Goal: Purchase product/service

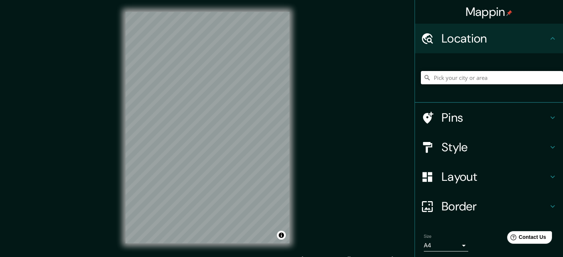
click at [486, 79] on input "Pick your city or area" at bounding box center [492, 77] width 142 height 13
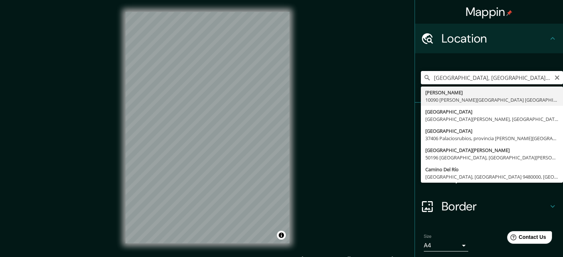
click at [466, 80] on input "[GEOGRAPHIC_DATA], [GEOGRAPHIC_DATA][PERSON_NAME], [GEOGRAPHIC_DATA] 9460000, […" at bounding box center [492, 77] width 142 height 13
click at [457, 80] on input "[GEOGRAPHIC_DATA], [GEOGRAPHIC_DATA][PERSON_NAME], [GEOGRAPHIC_DATA] 9460000, […" at bounding box center [492, 77] width 142 height 13
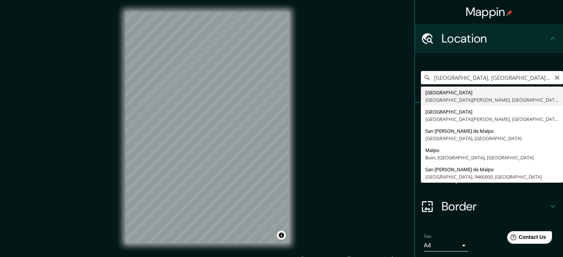
click at [463, 78] on input "[GEOGRAPHIC_DATA], [GEOGRAPHIC_DATA][PERSON_NAME], [GEOGRAPHIC_DATA] 9460000, […" at bounding box center [492, 77] width 142 height 13
click at [464, 78] on input "[GEOGRAPHIC_DATA], [GEOGRAPHIC_DATA][PERSON_NAME], [GEOGRAPHIC_DATA] 9460000, […" at bounding box center [492, 77] width 142 height 13
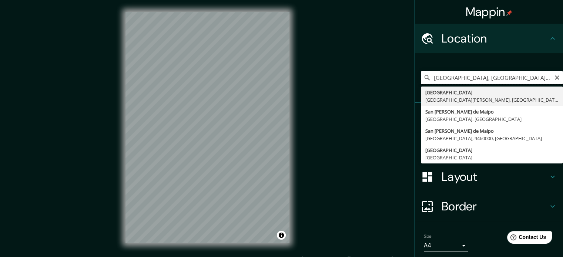
click at [465, 77] on input "[GEOGRAPHIC_DATA], [GEOGRAPHIC_DATA][PERSON_NAME], [GEOGRAPHIC_DATA] 9460000, […" at bounding box center [492, 77] width 142 height 13
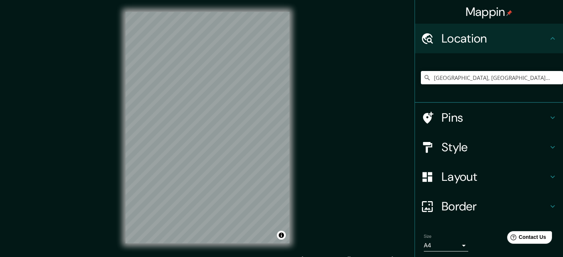
click at [306, 102] on div "Mappin Location [GEOGRAPHIC_DATA], [GEOGRAPHIC_DATA][PERSON_NAME], [GEOGRAPHIC_…" at bounding box center [281, 133] width 563 height 267
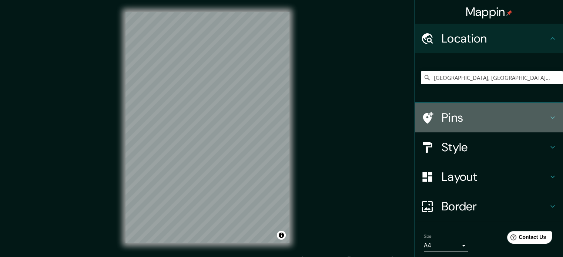
click at [485, 121] on h4 "Pins" at bounding box center [495, 117] width 107 height 15
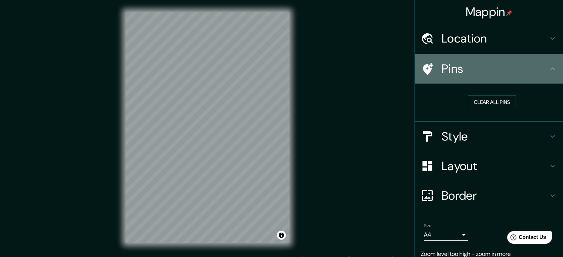
click at [501, 74] on h4 "Pins" at bounding box center [495, 68] width 107 height 15
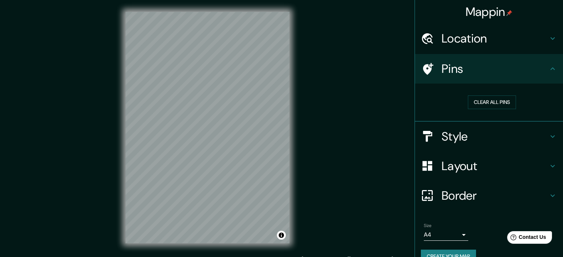
click at [464, 44] on h4 "Location" at bounding box center [495, 38] width 107 height 15
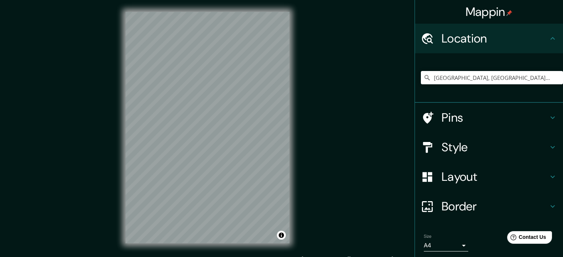
click at [464, 44] on h4 "Location" at bounding box center [495, 38] width 107 height 15
click at [493, 142] on h4 "Style" at bounding box center [495, 147] width 107 height 15
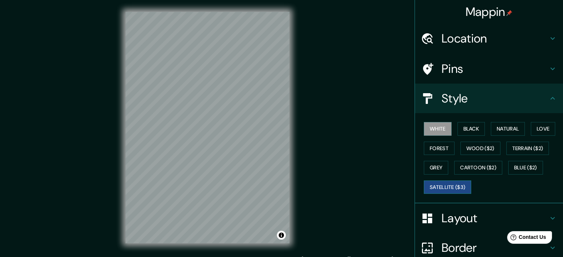
click at [456, 183] on button "Satellite ($3)" at bounding box center [447, 188] width 47 height 14
click at [304, 154] on div "Mappin Location [GEOGRAPHIC_DATA], [GEOGRAPHIC_DATA][PERSON_NAME], [GEOGRAPHIC_…" at bounding box center [281, 133] width 563 height 267
click at [465, 127] on button "Black" at bounding box center [472, 129] width 28 height 14
click at [433, 127] on button "White" at bounding box center [438, 129] width 28 height 14
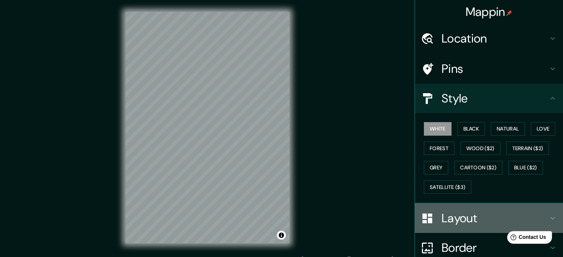
click at [453, 220] on h4 "Layout" at bounding box center [495, 218] width 107 height 15
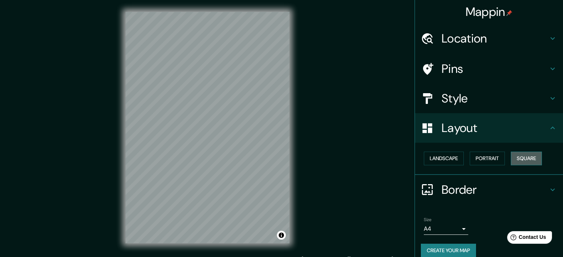
click at [514, 157] on button "Square" at bounding box center [526, 159] width 31 height 14
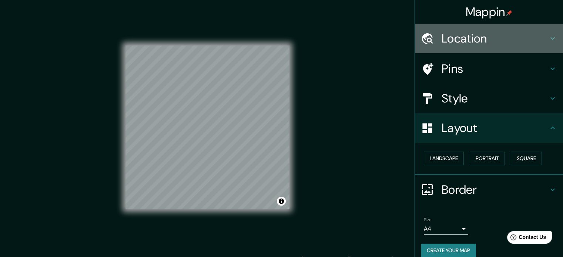
click at [501, 47] on div "Location" at bounding box center [489, 39] width 148 height 30
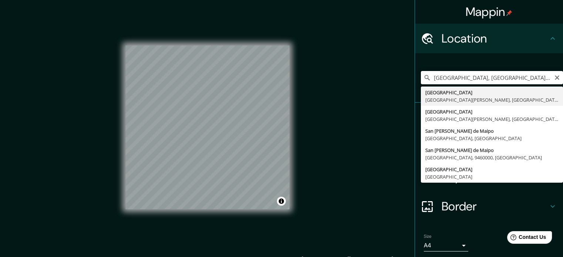
click at [510, 82] on input "[GEOGRAPHIC_DATA], [GEOGRAPHIC_DATA][PERSON_NAME], [GEOGRAPHIC_DATA] 9460000, […" at bounding box center [492, 77] width 142 height 13
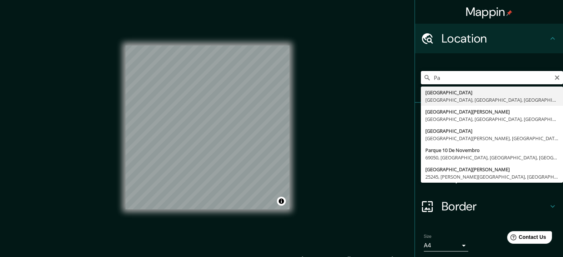
type input "P"
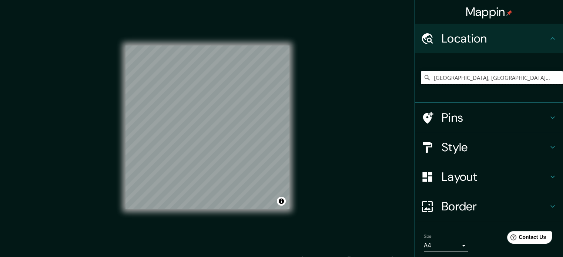
type input "[GEOGRAPHIC_DATA], [GEOGRAPHIC_DATA], [GEOGRAPHIC_DATA], [GEOGRAPHIC_DATA]"
click at [210, 40] on div "© Mapbox © OpenStreetMap Improve this map" at bounding box center [208, 128] width 164 height 232
click at [533, 115] on h4 "Pins" at bounding box center [495, 117] width 107 height 15
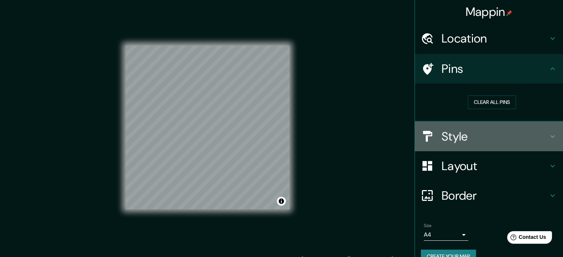
click at [536, 140] on h4 "Style" at bounding box center [495, 136] width 107 height 15
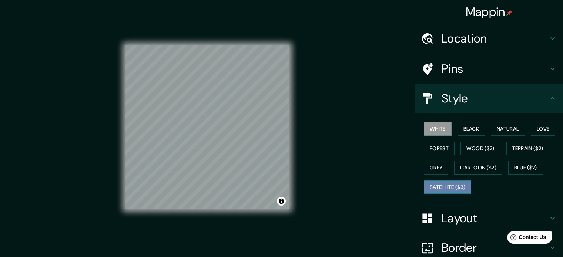
click at [456, 184] on button "Satellite ($3)" at bounding box center [447, 188] width 47 height 14
click at [175, 33] on div "© Mapbox © OpenStreetMap Improve this map © Maxar" at bounding box center [208, 128] width 164 height 232
click at [443, 124] on button "White" at bounding box center [438, 129] width 28 height 14
click at [442, 148] on button "Forest" at bounding box center [439, 149] width 31 height 14
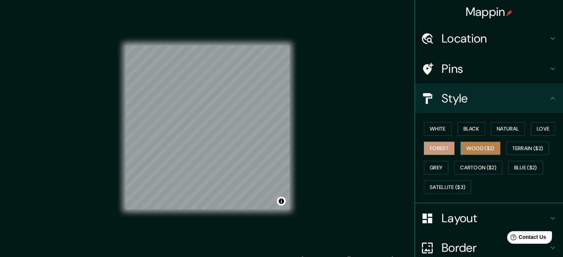
click at [469, 148] on button "Wood ($2)" at bounding box center [481, 149] width 40 height 14
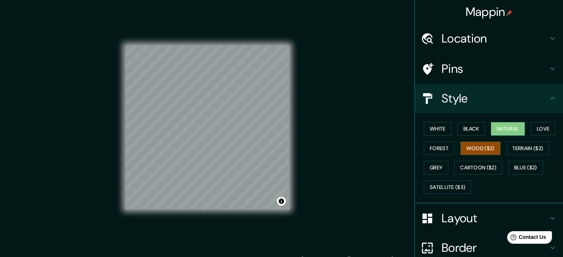
click at [511, 130] on button "Natural" at bounding box center [508, 129] width 34 height 14
click at [531, 130] on button "Love" at bounding box center [543, 129] width 24 height 14
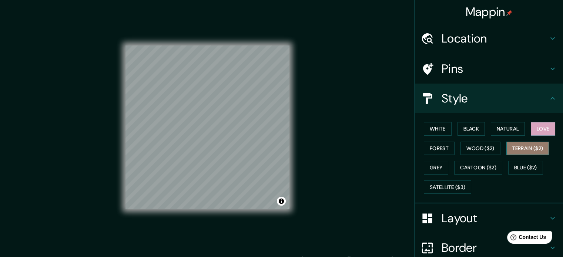
click at [533, 149] on button "Terrain ($2)" at bounding box center [528, 149] width 43 height 14
click at [429, 169] on button "Grey" at bounding box center [436, 168] width 24 height 14
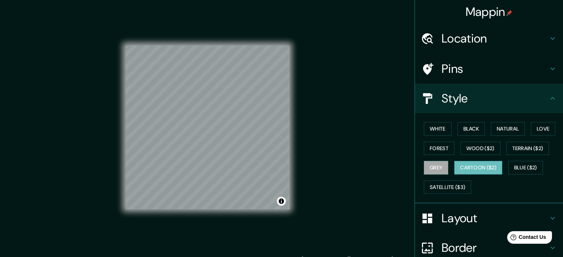
click at [460, 169] on button "Cartoon ($2)" at bounding box center [479, 168] width 48 height 14
click at [464, 143] on button "Wood ($2)" at bounding box center [481, 149] width 40 height 14
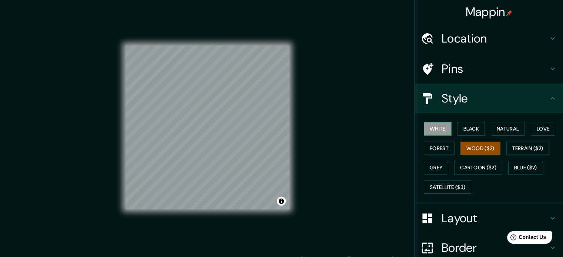
click at [442, 129] on button "White" at bounding box center [438, 129] width 28 height 14
click at [459, 132] on button "Black" at bounding box center [472, 129] width 28 height 14
click at [478, 155] on div "White Black Natural Love Forest Wood ($2) Terrain ($2) Grey Cartoon ($2) Blue (…" at bounding box center [492, 158] width 142 height 78
click at [482, 174] on div "White Black Natural Love Forest Wood ($2) Terrain ($2) Grey Cartoon ($2) Blue (…" at bounding box center [492, 158] width 142 height 78
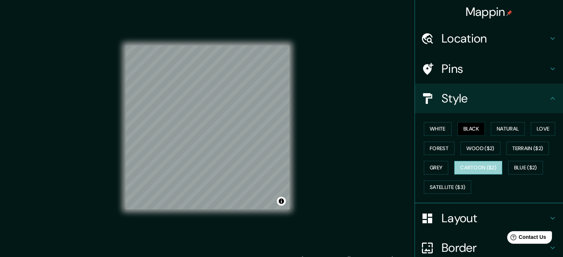
click at [484, 162] on button "Cartoon ($2)" at bounding box center [479, 168] width 48 height 14
click at [485, 149] on button "Wood ($2)" at bounding box center [481, 149] width 40 height 14
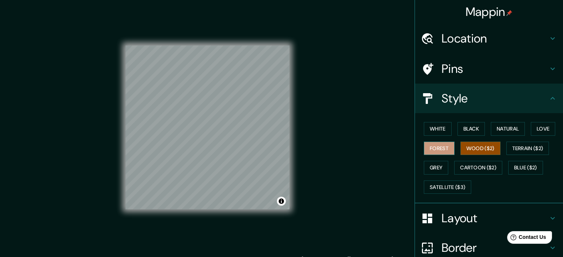
click at [443, 146] on button "Forest" at bounding box center [439, 149] width 31 height 14
click at [442, 169] on button "Grey" at bounding box center [436, 168] width 24 height 14
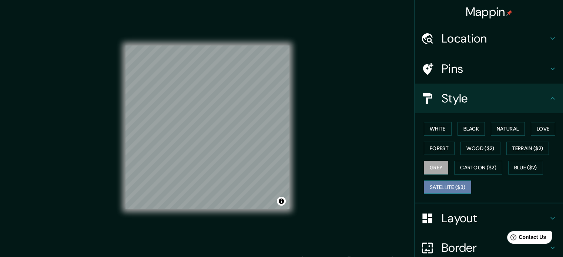
click at [443, 189] on button "Satellite ($3)" at bounding box center [447, 188] width 47 height 14
